Goal: Information Seeking & Learning: Learn about a topic

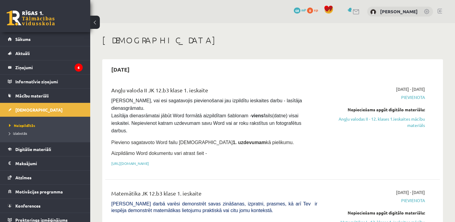
scroll to position [30, 0]
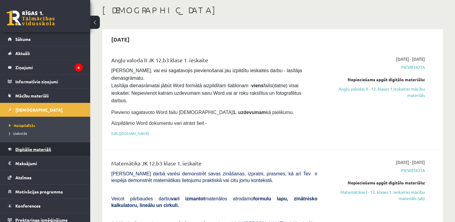
click at [42, 150] on span "Digitālie materiāli" at bounding box center [33, 149] width 36 height 5
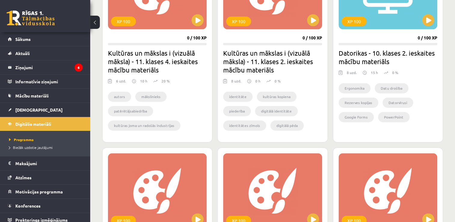
scroll to position [843, 0]
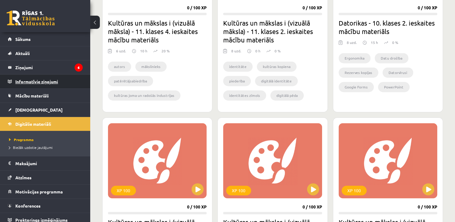
click at [44, 82] on legend "Informatīvie ziņojumi 0" at bounding box center [48, 82] width 67 height 14
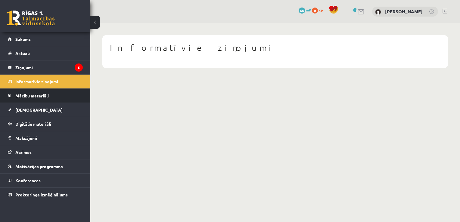
click at [42, 94] on span "Mācību materiāli" at bounding box center [31, 95] width 33 height 5
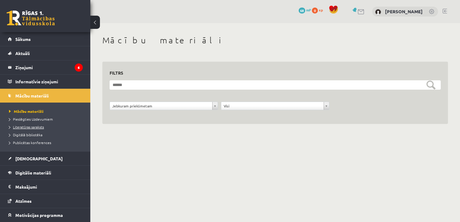
click at [35, 126] on span "Literatūras saraksts" at bounding box center [26, 127] width 35 height 5
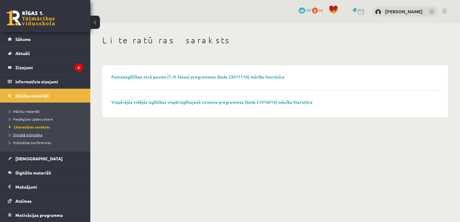
click at [37, 135] on span "Digitālā bibliotēka" at bounding box center [25, 134] width 33 height 5
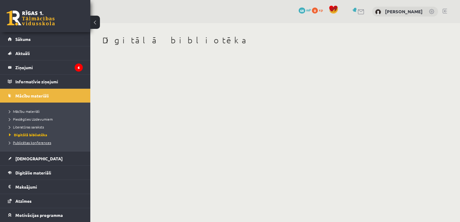
click at [39, 142] on span "Publicētas konferences" at bounding box center [30, 142] width 42 height 5
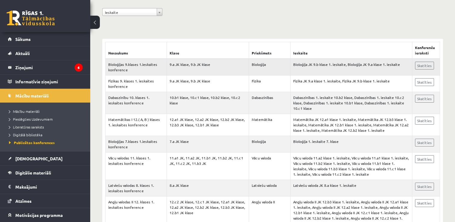
scroll to position [30, 0]
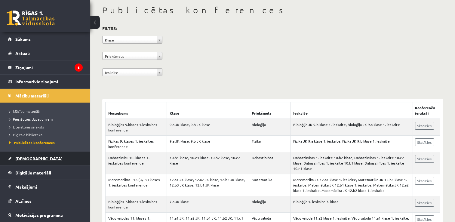
click at [34, 158] on link "[DEMOGRAPHIC_DATA]" at bounding box center [45, 159] width 75 height 14
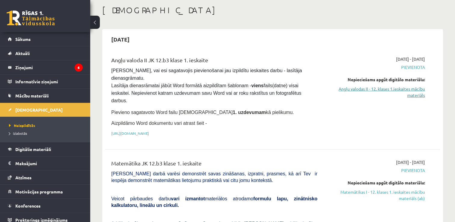
click at [400, 91] on link "Angļu valodas II - 12. klases 1.ieskaites mācību materiāls" at bounding box center [376, 92] width 99 height 13
click at [416, 91] on link "Angļu valodas II - 12. klases 1.ieskaites mācību materiāls" at bounding box center [376, 92] width 99 height 13
click at [45, 147] on span "Digitālie materiāli" at bounding box center [33, 149] width 36 height 5
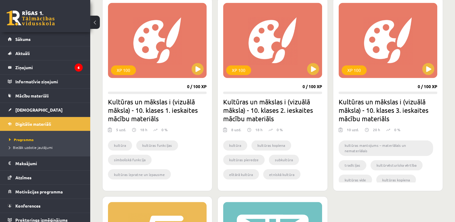
scroll to position [1168, 0]
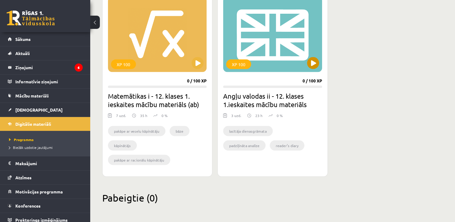
click at [277, 34] on div "XP 100" at bounding box center [272, 34] width 99 height 75
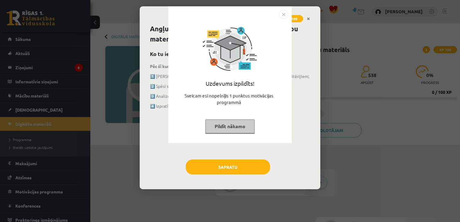
click at [240, 167] on div "Uzdevums izpildīts! Sveicam esi nopelnījis 1 punktus motivācijas programmā Pild…" at bounding box center [230, 111] width 460 height 222
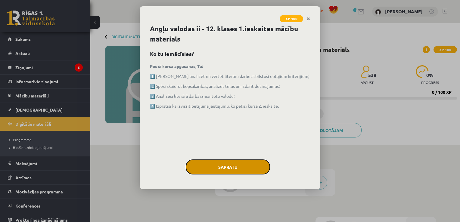
click at [243, 166] on button "Sapratu" at bounding box center [228, 167] width 84 height 15
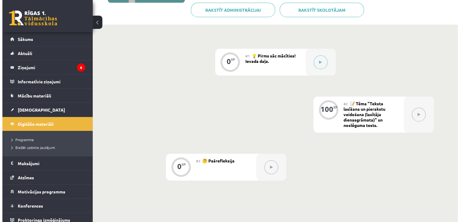
scroll to position [151, 0]
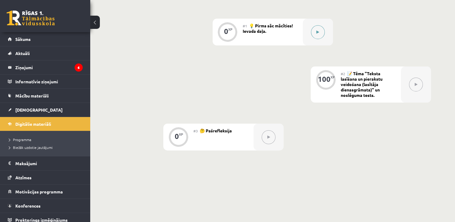
click at [318, 31] on icon at bounding box center [318, 32] width 3 height 4
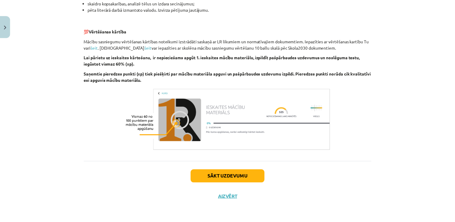
scroll to position [412, 0]
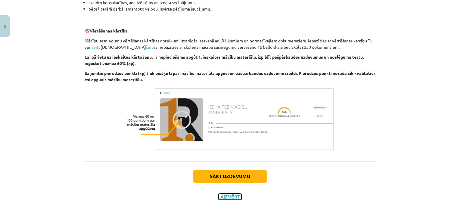
click at [232, 200] on button "Aizvērt" at bounding box center [230, 197] width 23 height 6
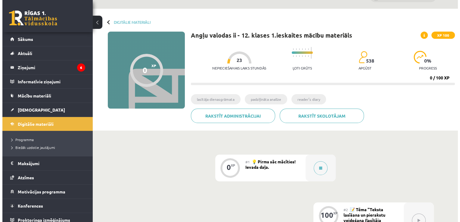
scroll to position [105, 0]
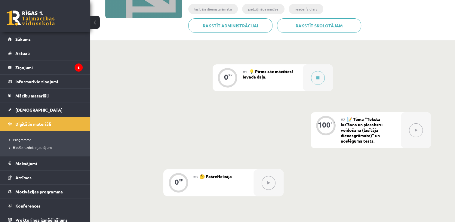
click at [287, 78] on div "#1 💡 Pirms sāc mācīties! Ievada daļa." at bounding box center [273, 77] width 60 height 27
click at [270, 70] on span "💡 Pirms sāc mācīties! Ievada daļa." at bounding box center [268, 74] width 50 height 11
click at [313, 81] on button at bounding box center [318, 78] width 14 height 14
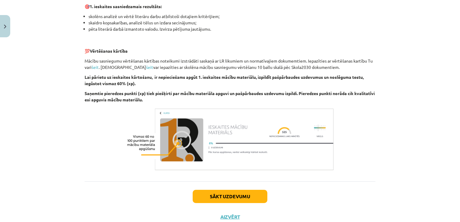
scroll to position [412, 0]
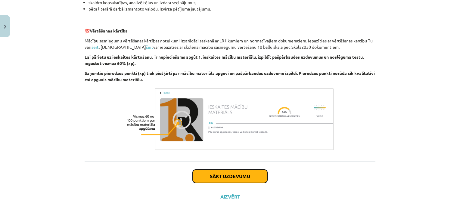
click at [231, 179] on button "Sākt uzdevumu" at bounding box center [230, 176] width 75 height 13
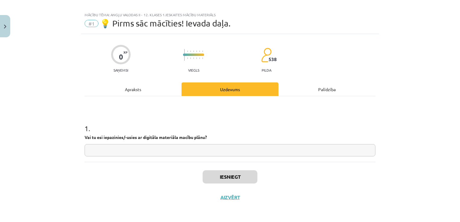
click at [197, 154] on input "text" at bounding box center [230, 150] width 291 height 12
type input "**"
click at [232, 176] on button "Iesniegt" at bounding box center [230, 176] width 55 height 13
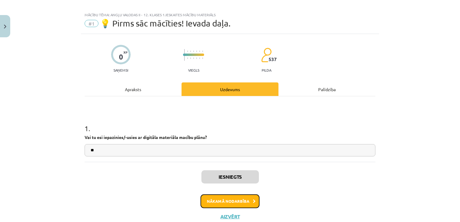
click at [230, 200] on button "Nākamā nodarbība" at bounding box center [230, 201] width 59 height 14
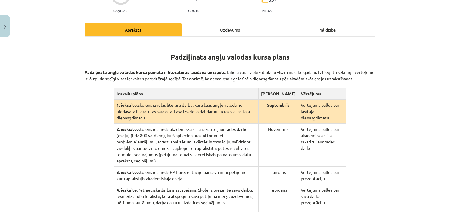
scroll to position [105, 0]
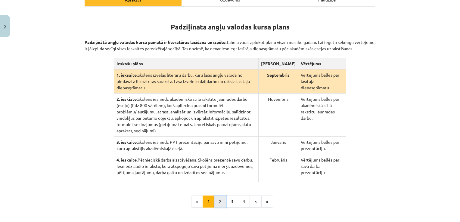
click at [219, 196] on button "2" at bounding box center [220, 202] width 12 height 12
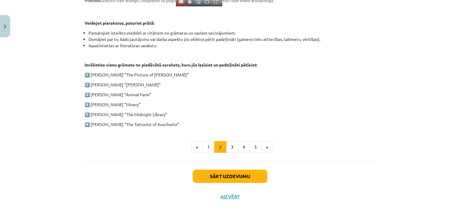
scroll to position [297, 0]
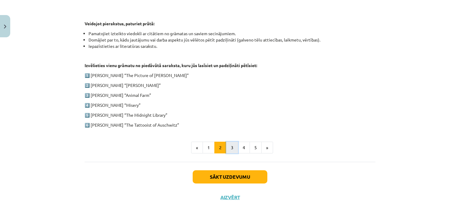
click at [230, 149] on button "3" at bounding box center [232, 148] width 12 height 12
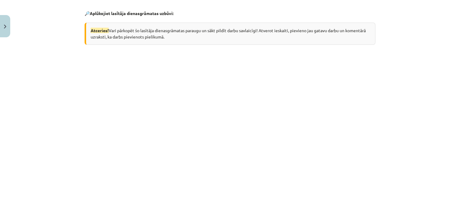
scroll to position [147, 0]
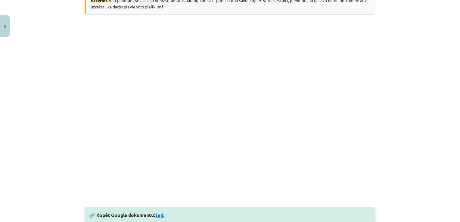
click at [159, 214] on link "šeit" at bounding box center [159, 215] width 8 height 6
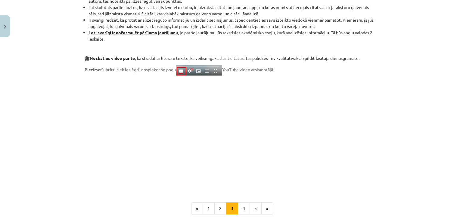
scroll to position [501, 0]
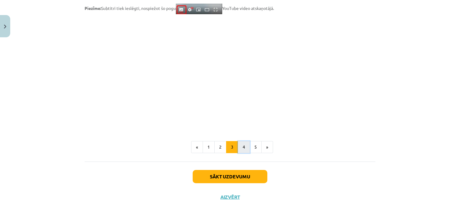
click at [243, 147] on button "4" at bounding box center [244, 147] width 12 height 12
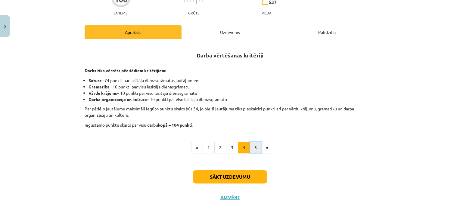
click at [252, 146] on button "5" at bounding box center [256, 148] width 12 height 12
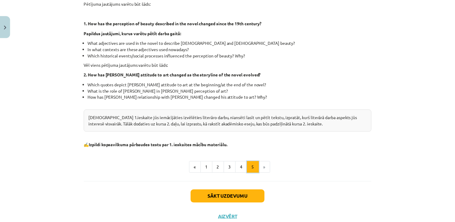
scroll to position [183, 0]
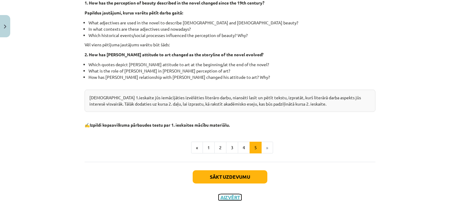
click at [228, 198] on button "Aizvērt" at bounding box center [230, 197] width 23 height 6
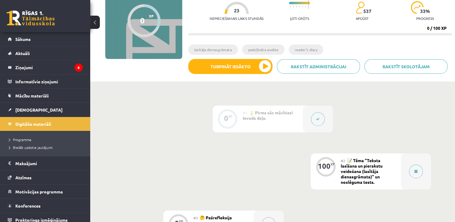
scroll to position [0, 0]
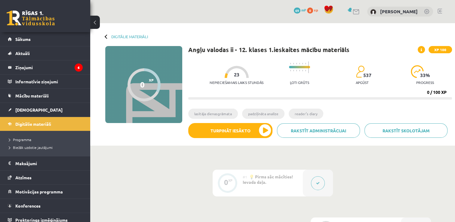
click at [10, 14] on link at bounding box center [31, 18] width 48 height 15
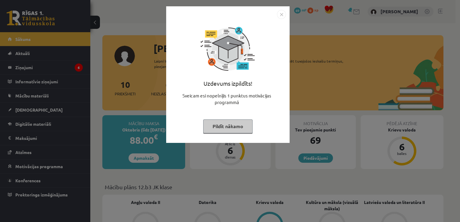
click at [281, 17] on img "Close" at bounding box center [281, 14] width 9 height 9
